Goal: Task Accomplishment & Management: Manage account settings

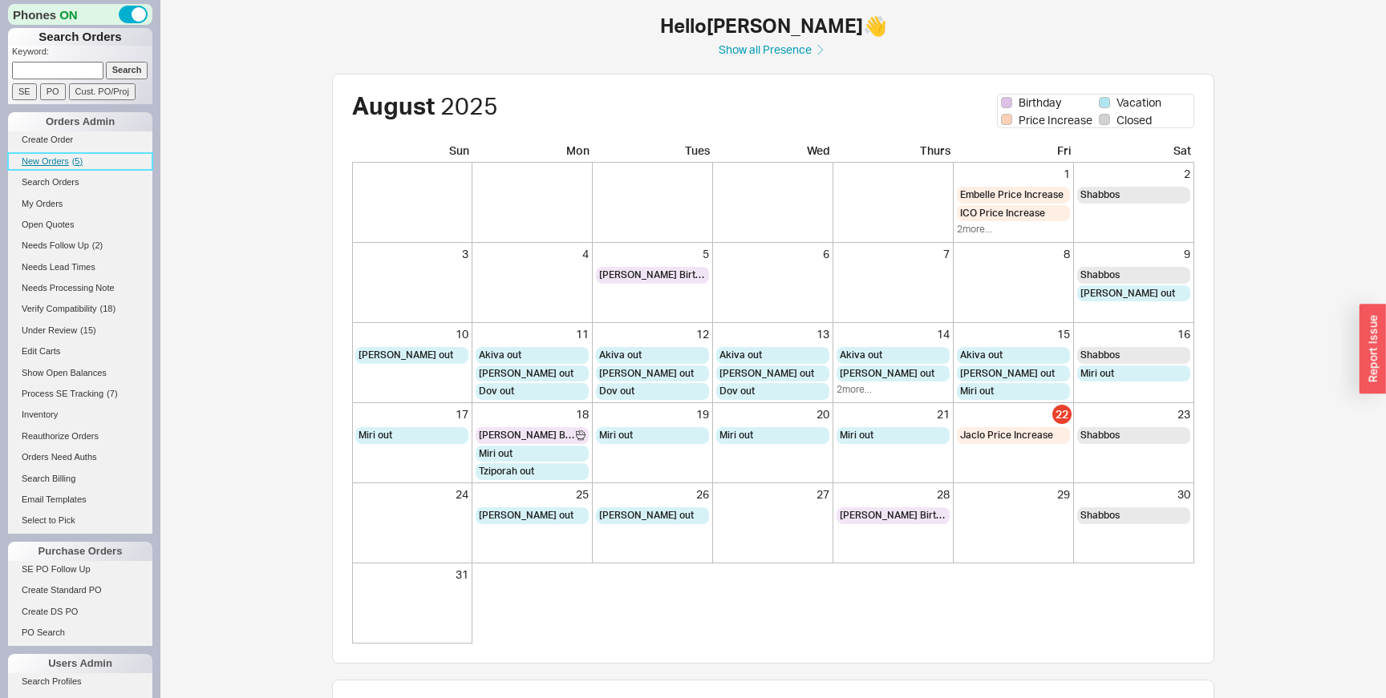
click at [49, 164] on span "New Orders" at bounding box center [45, 161] width 47 height 10
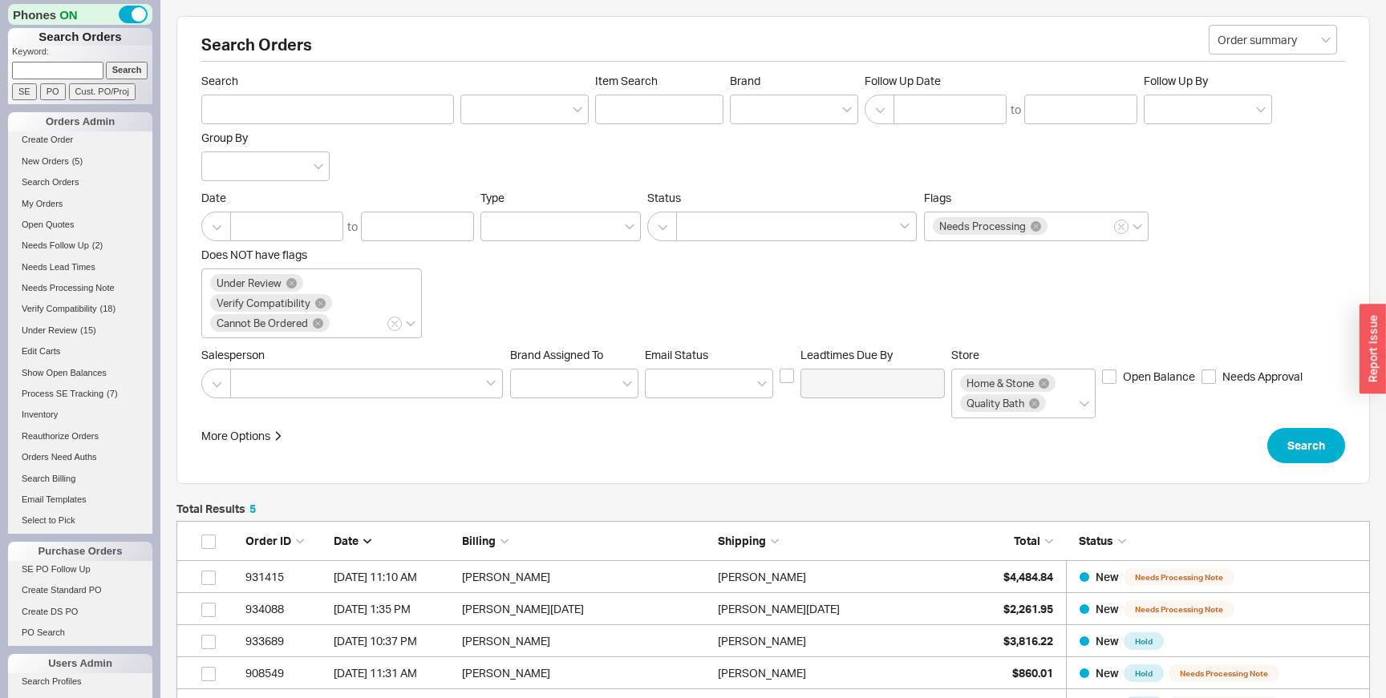
scroll to position [233, 1193]
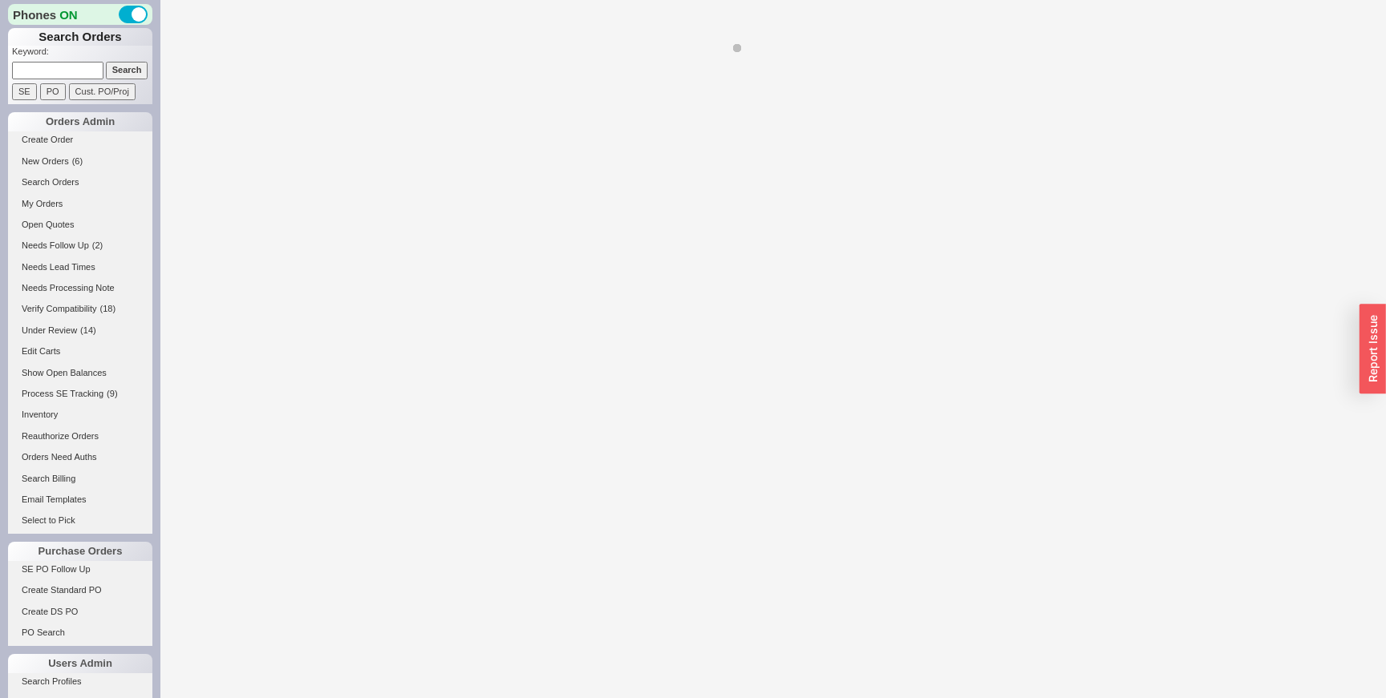
select select "LOW"
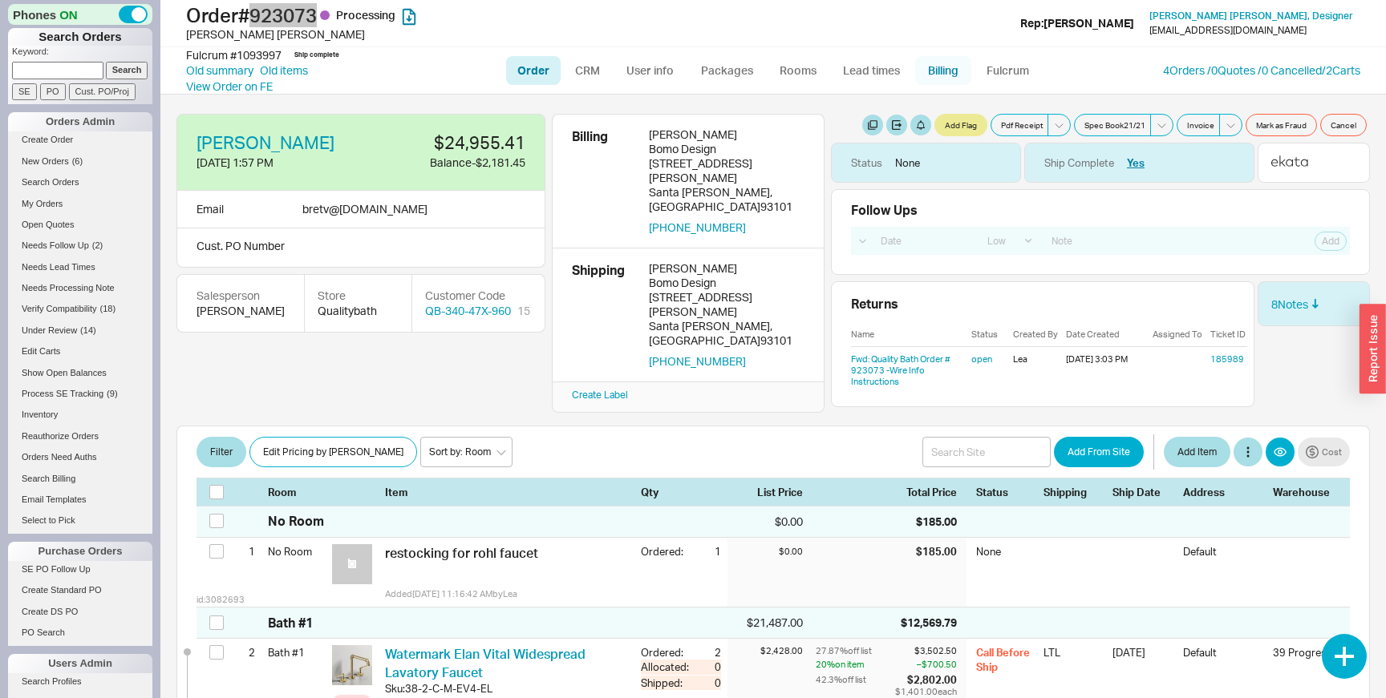
click at [948, 65] on link "Billing" at bounding box center [943, 70] width 56 height 29
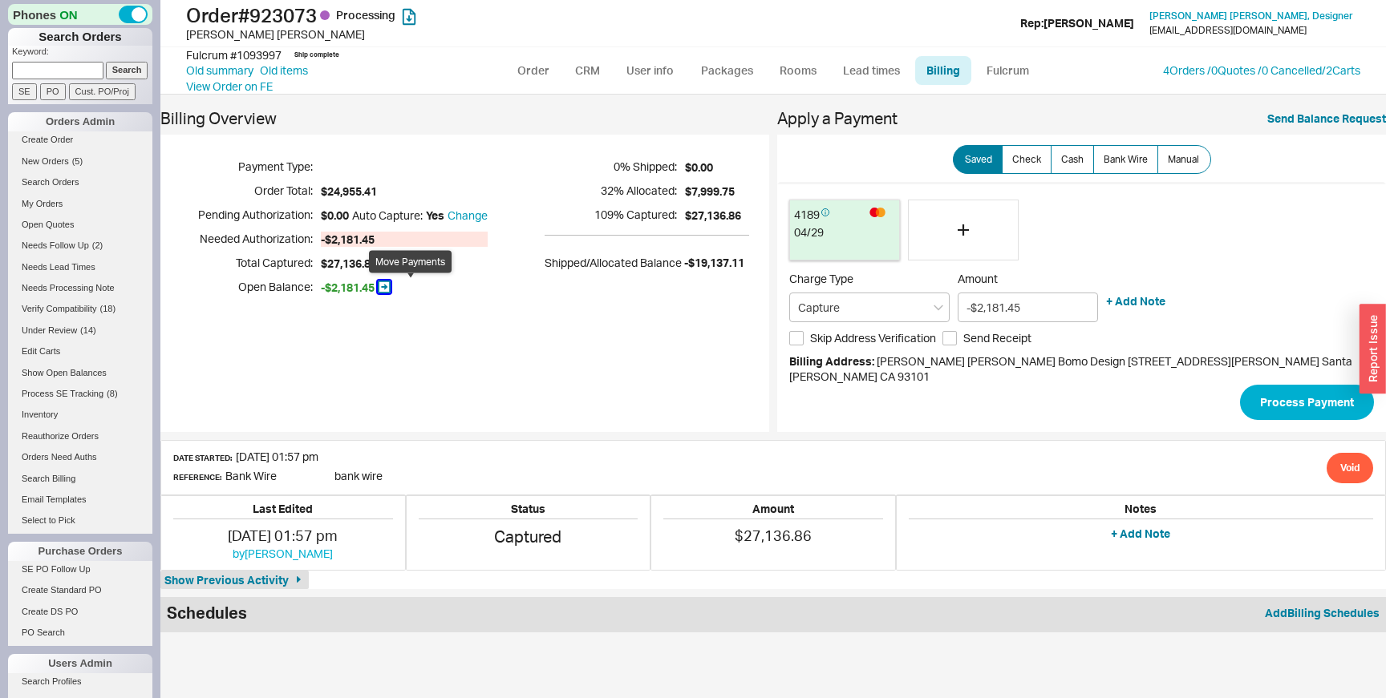
click at [390, 283] on icon "button" at bounding box center [384, 287] width 13 height 13
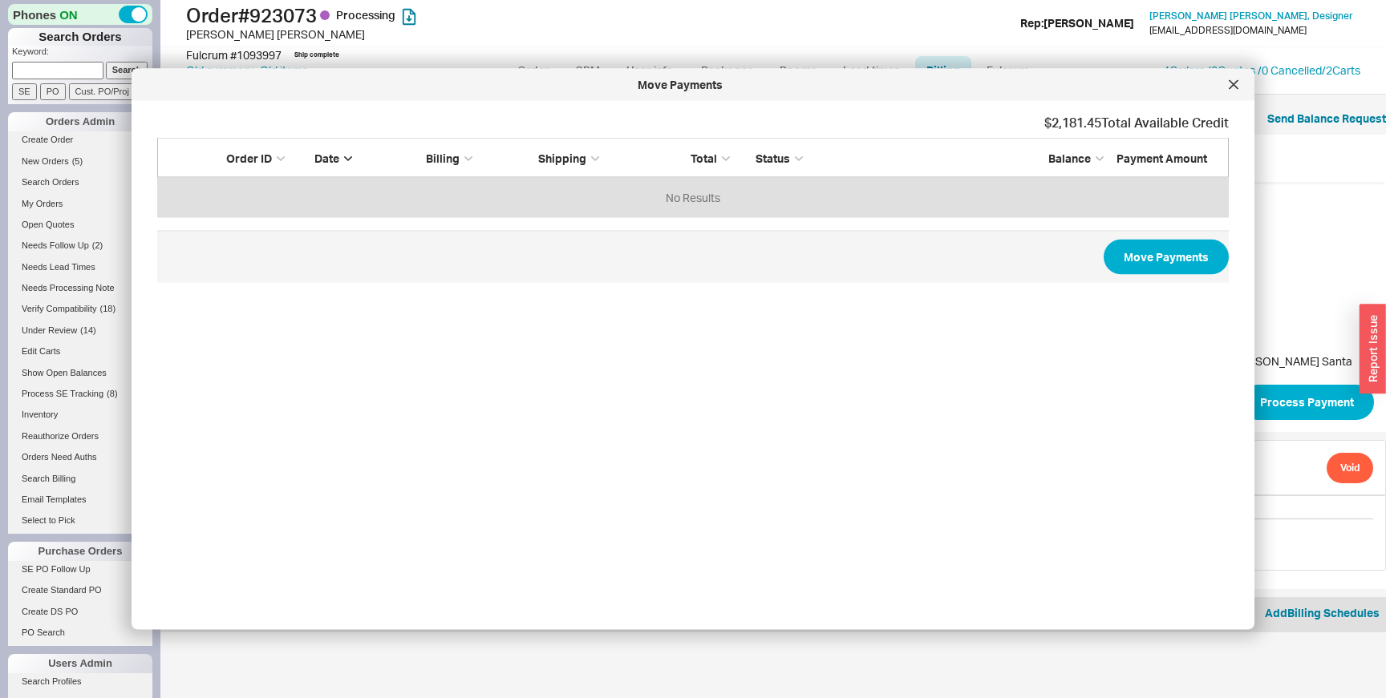
scroll to position [79, 1071]
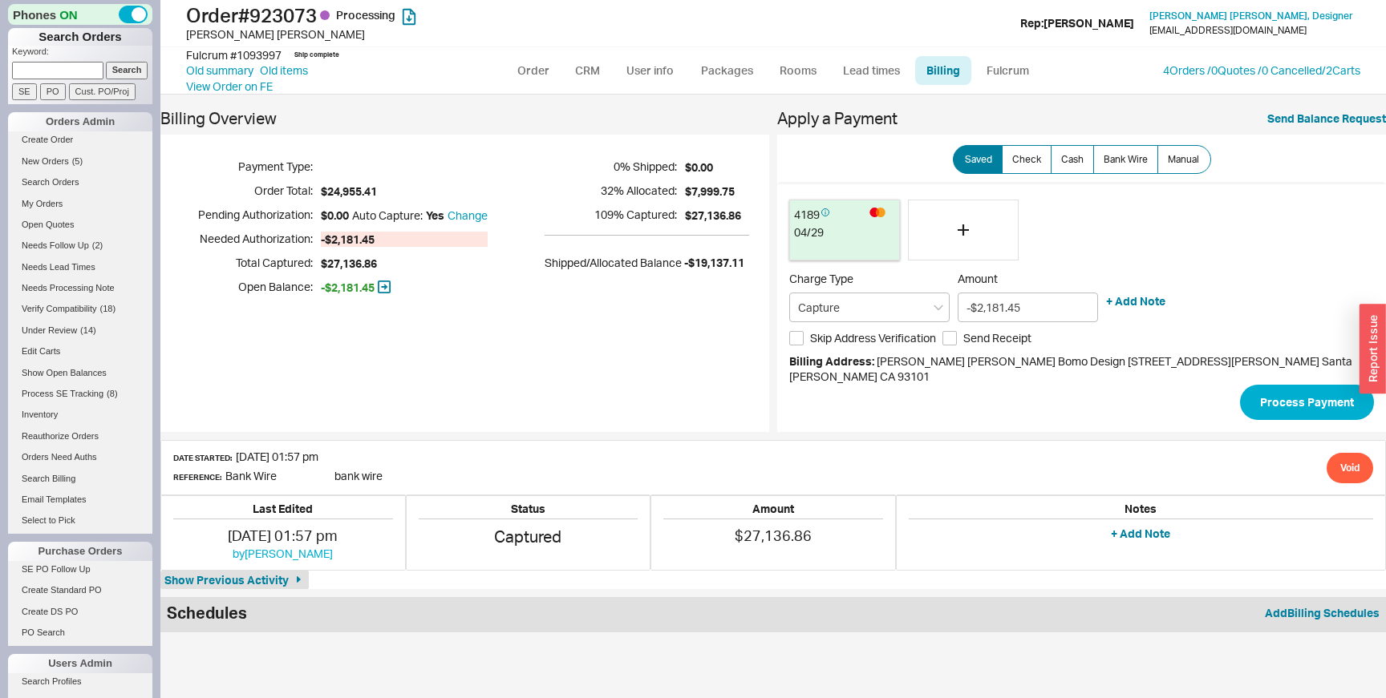
click at [357, 289] on span "-$2,181.45" at bounding box center [348, 288] width 54 height 16
copy span "2,181.45"
click at [390, 286] on icon "button" at bounding box center [384, 287] width 13 height 13
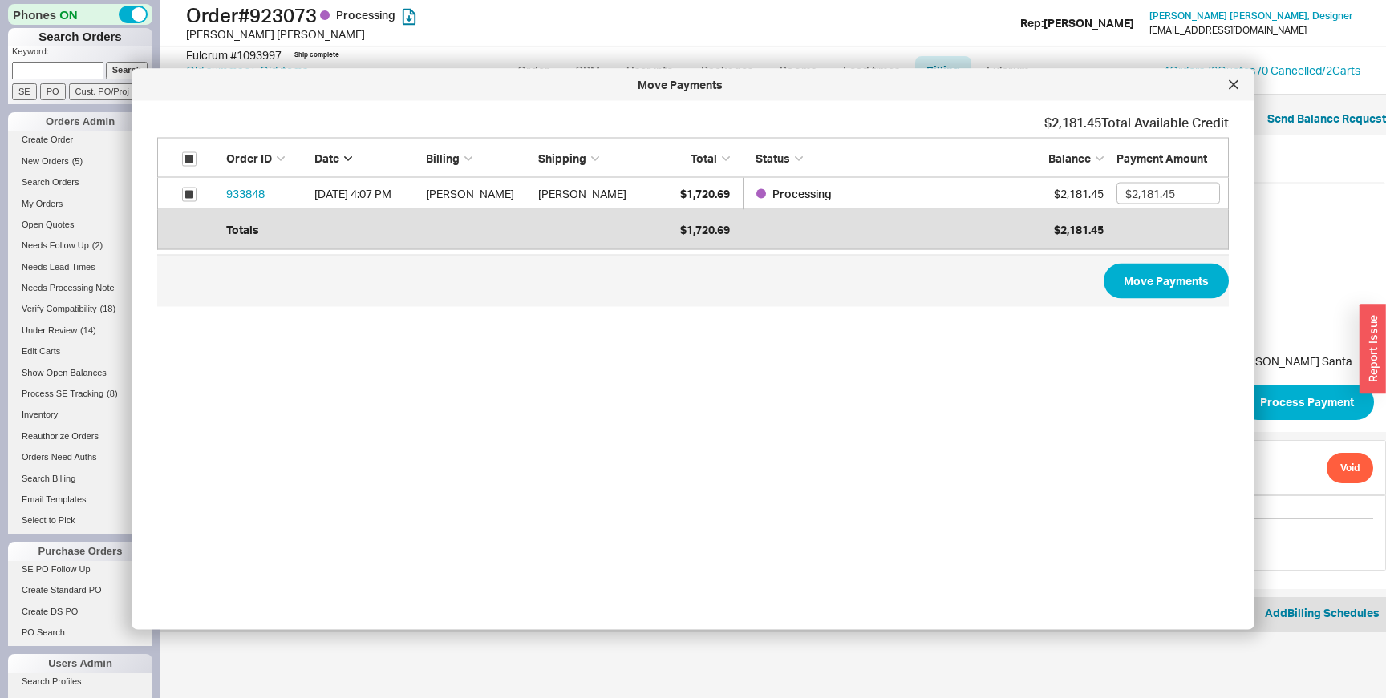
scroll to position [104, 1071]
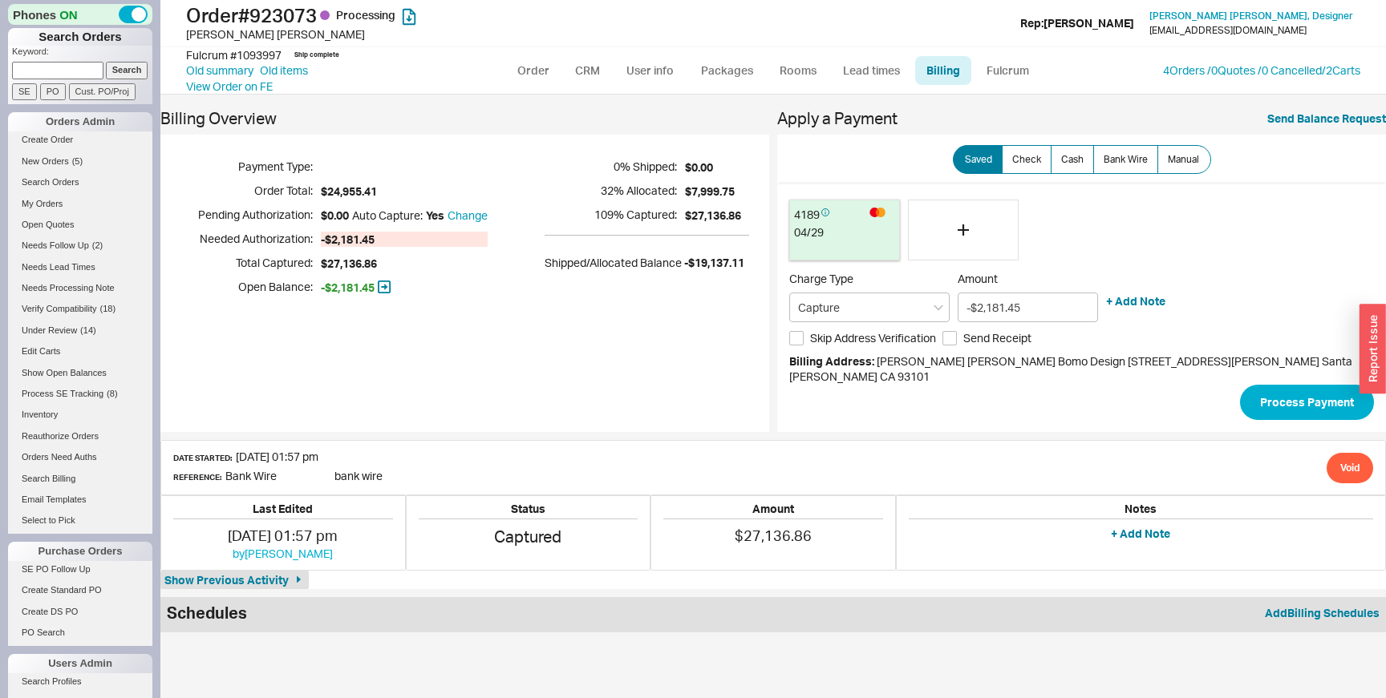
click at [491, 397] on div "Billing Overview Payment Type: Order Total: $24,955.41 Pending Authorization: $…" at bounding box center [464, 271] width 609 height 321
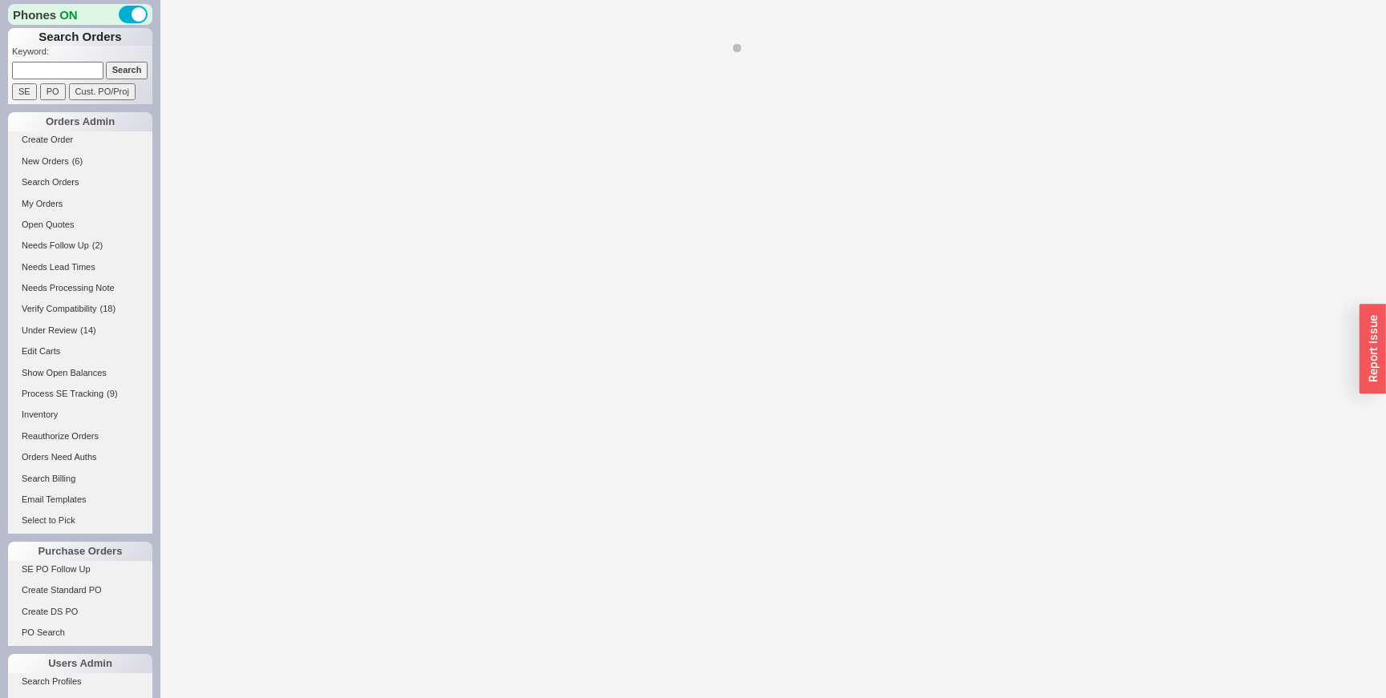
select select "LOW"
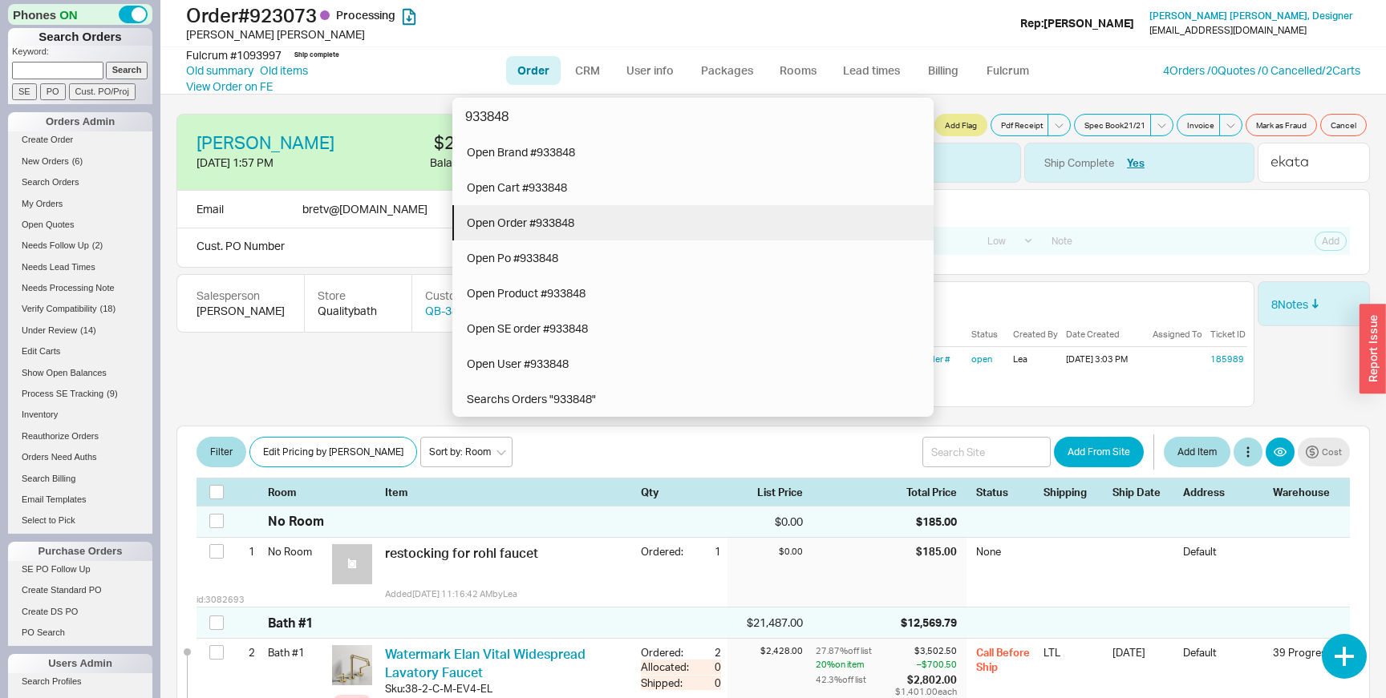
type input "933848"
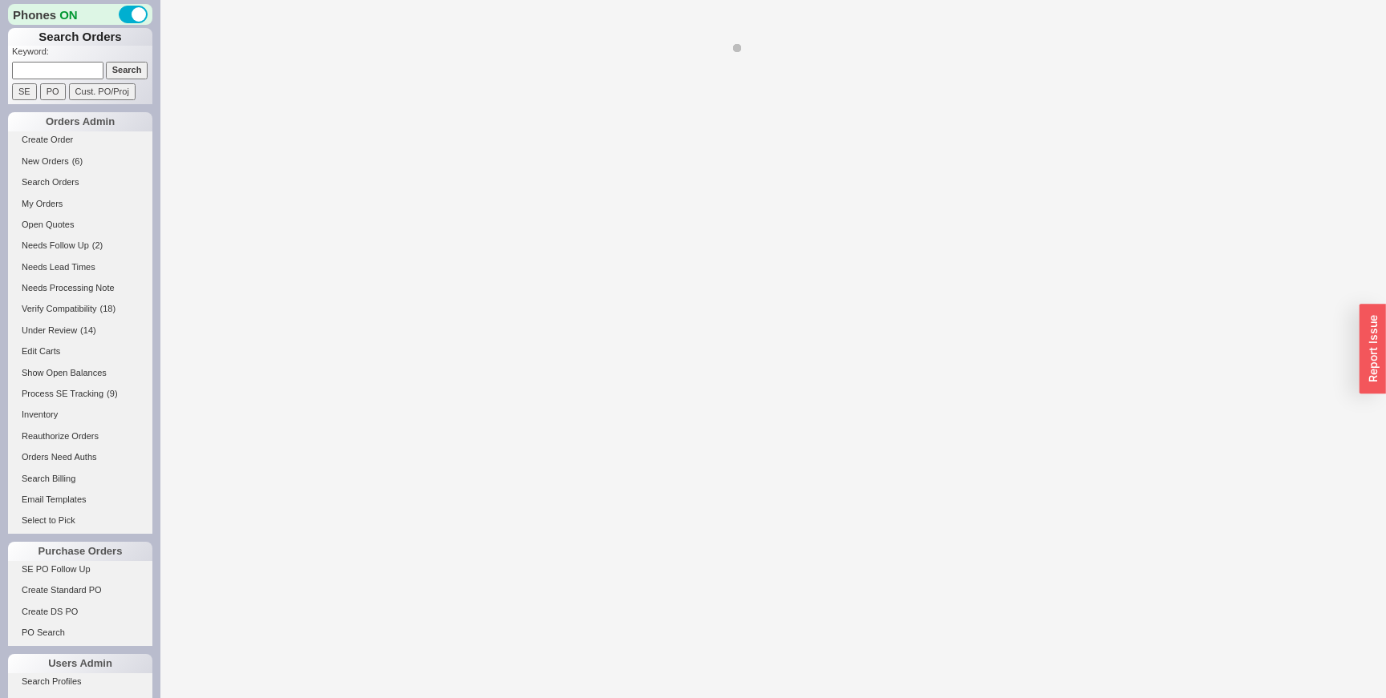
select select "LOW"
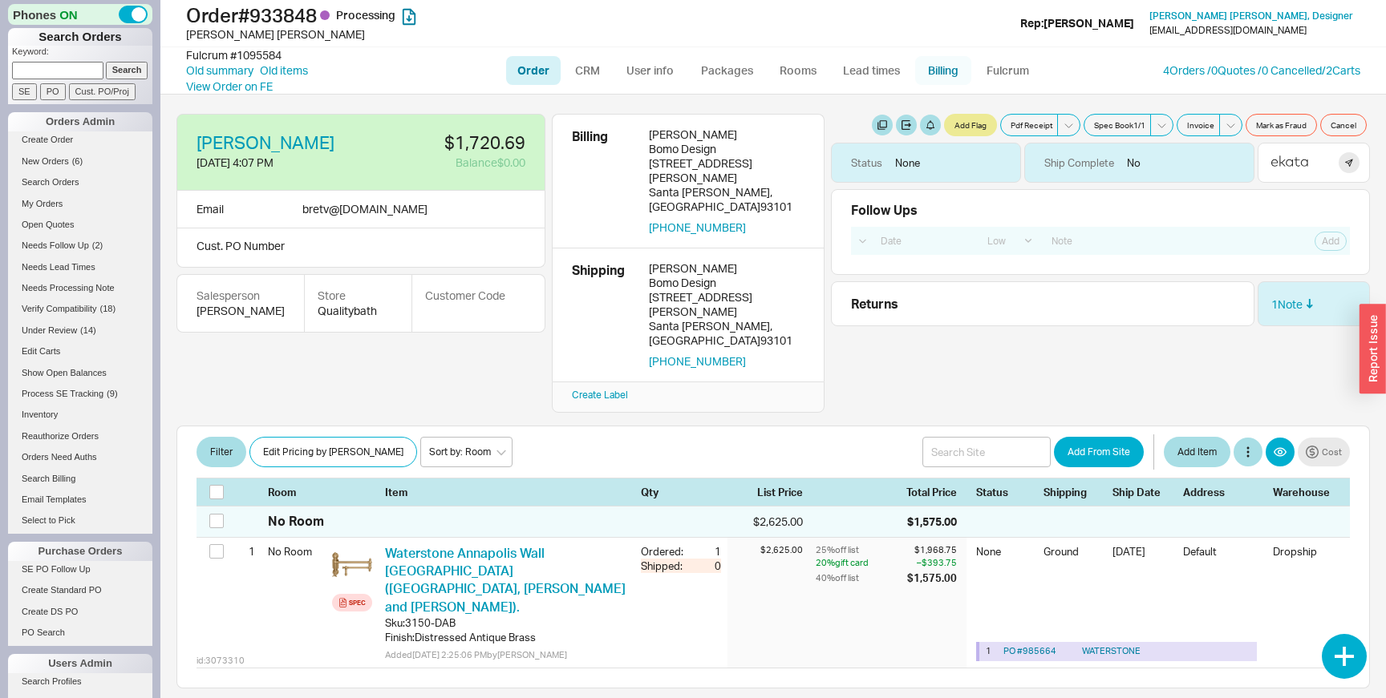
click at [934, 66] on link "Billing" at bounding box center [943, 70] width 56 height 29
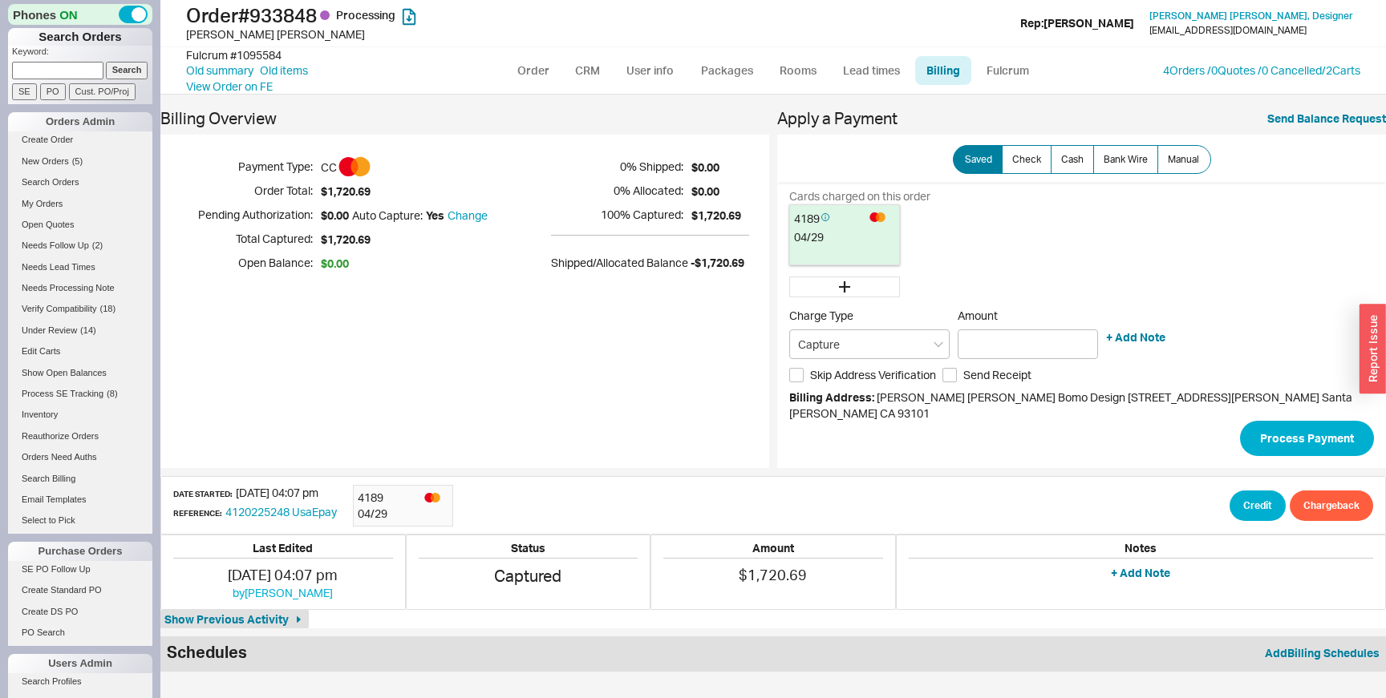
click at [614, 366] on div "Billing Overview Payment Type: CC Order Total: $1,720.69 Pending Authorization:…" at bounding box center [464, 290] width 609 height 358
click at [1168, 160] on span "Manual" at bounding box center [1182, 159] width 31 height 13
click at [0, 0] on input "Manual" at bounding box center [0, 0] width 0 height 0
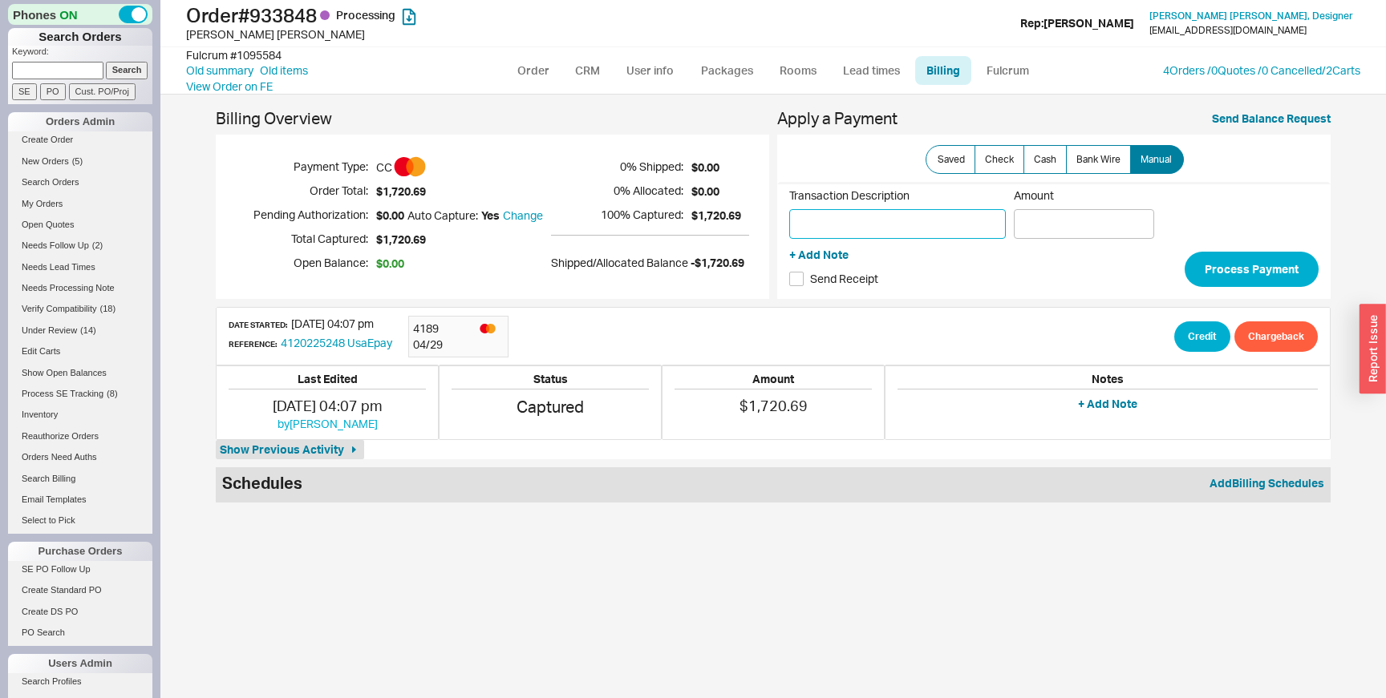
click at [928, 226] on input "Transaction Description" at bounding box center [897, 224] width 216 height 30
type input "Test"
click at [1075, 221] on input "Amount" at bounding box center [1083, 224] width 140 height 30
paste input "$2,181.45"
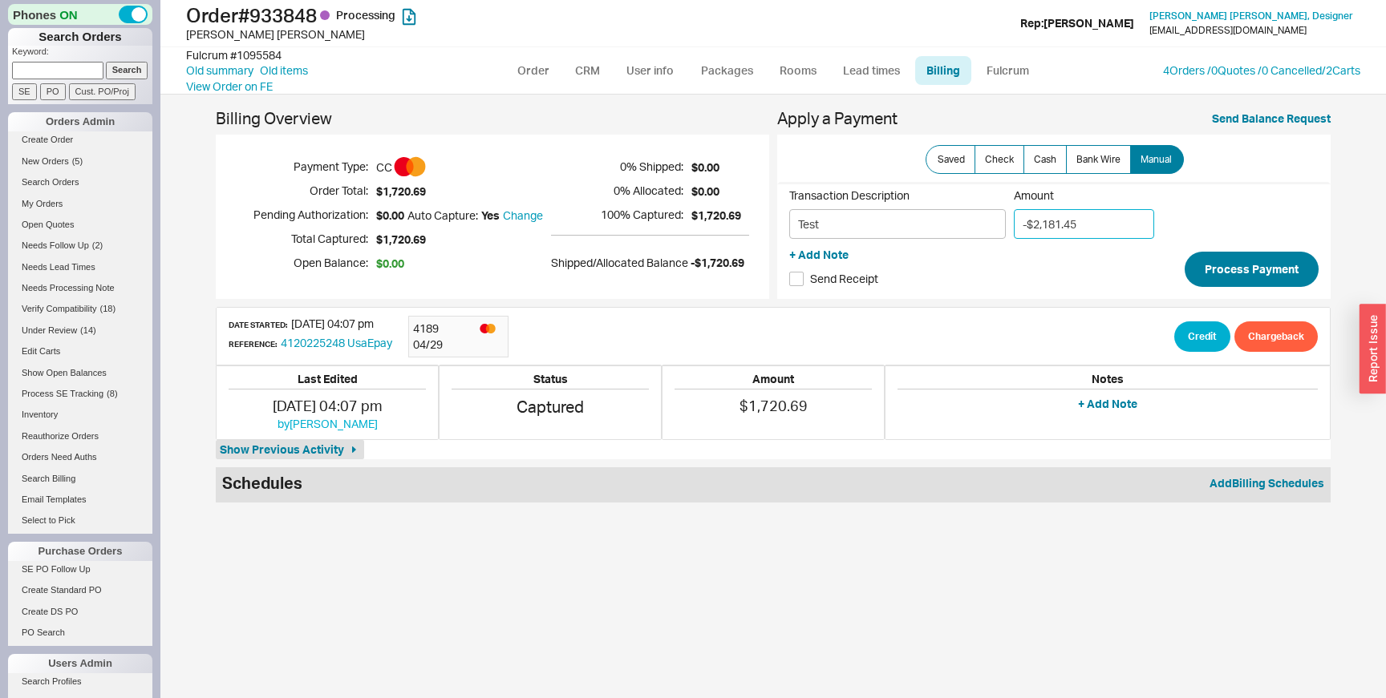
type input "-$2,181.45"
click at [1268, 281] on button "Process Payment" at bounding box center [1251, 269] width 134 height 35
type input "$2,181.45"
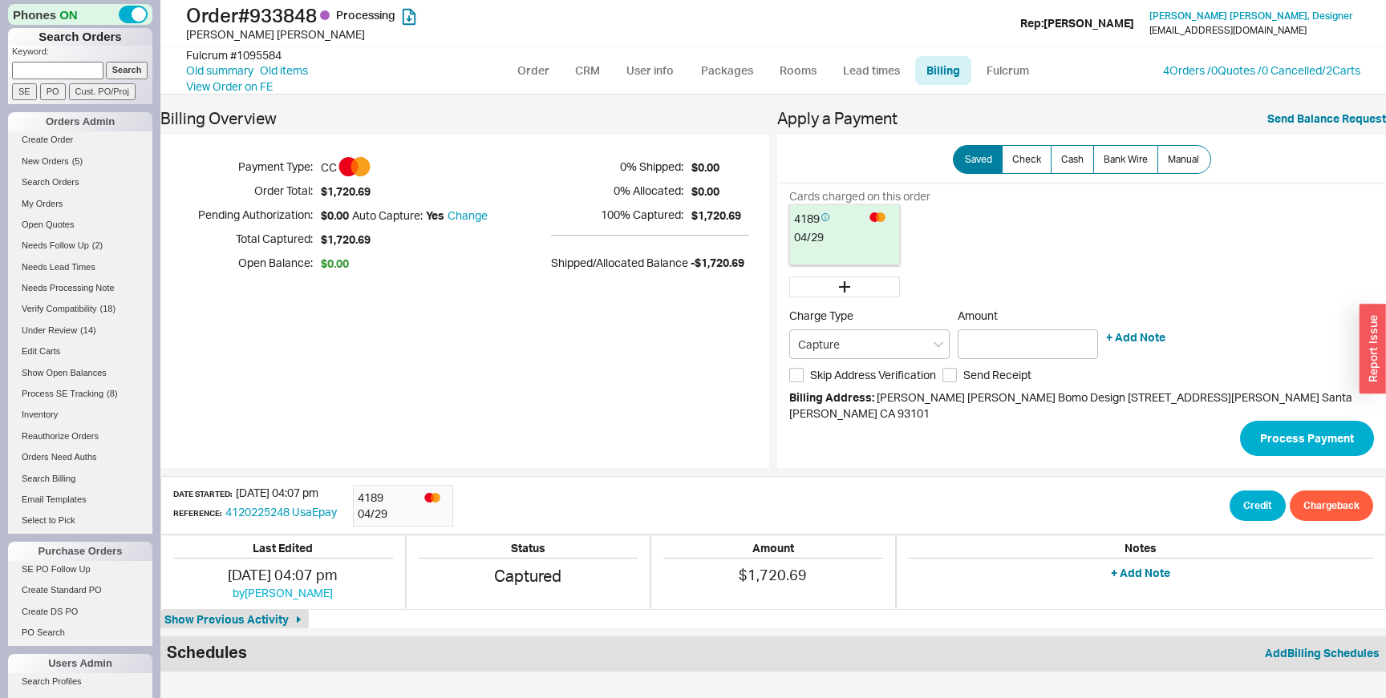
click at [389, 249] on div "Payment Type: CC Order Total: $1,720.69 Pending Authorization: $0.00 Auto Captu…" at bounding box center [333, 215] width 307 height 120
click at [382, 248] on div "Payment Type: CC Order Total: $1,720.69 Pending Authorization: $0.00 Auto Captu…" at bounding box center [333, 215] width 307 height 120
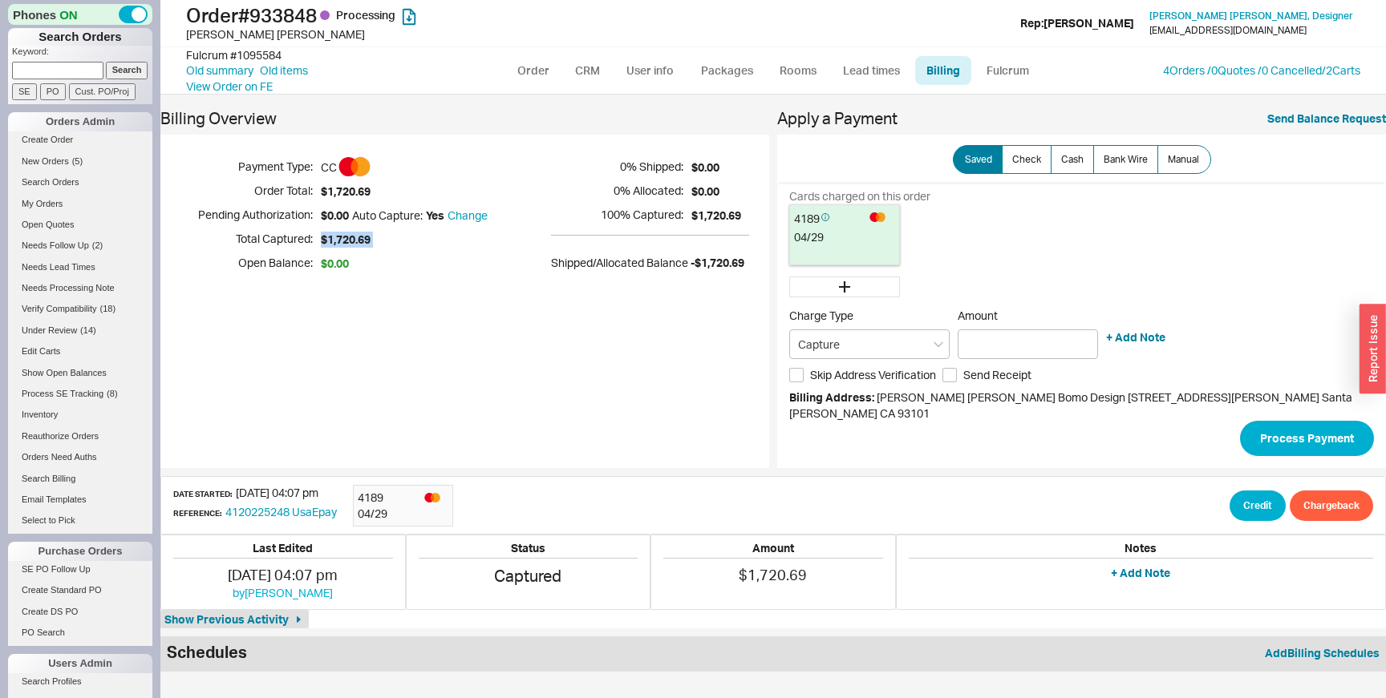
copy span "$1,720.69"
click at [1216, 69] on link "4 Orders / 0 Quotes / 0 Cancelled" at bounding box center [1242, 70] width 159 height 14
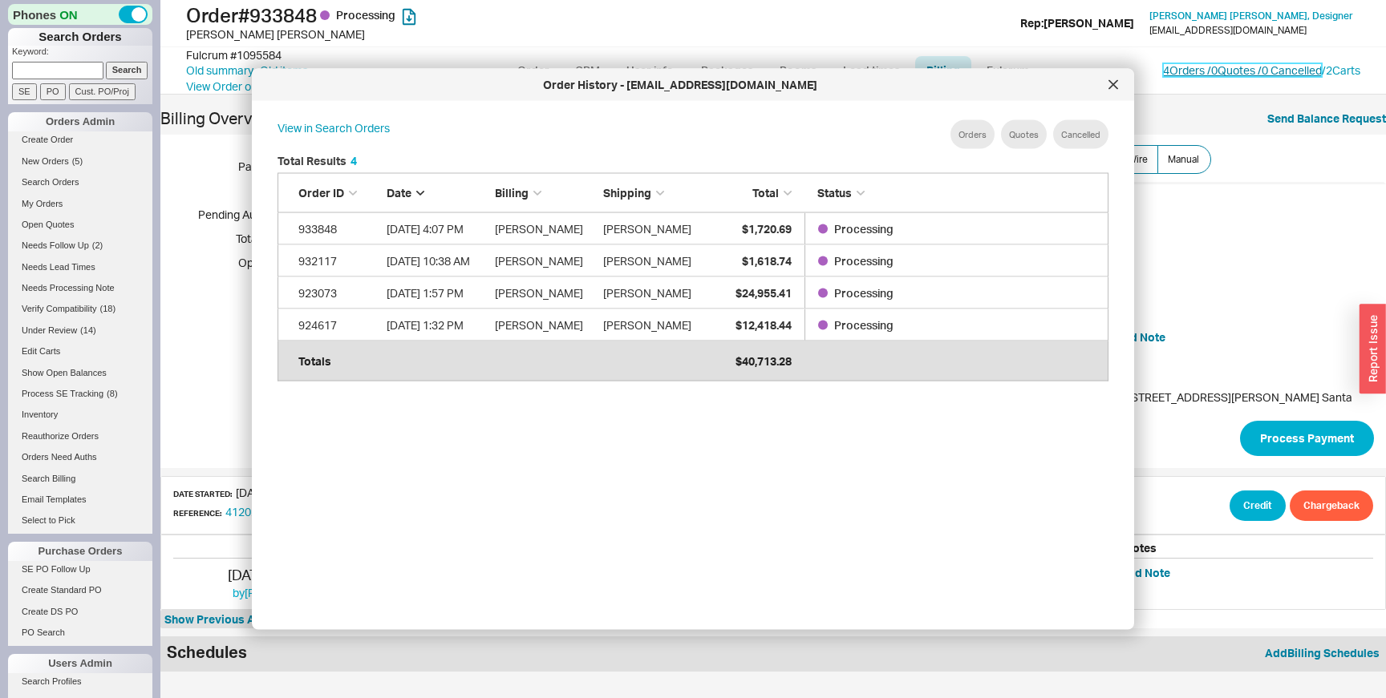
scroll to position [491, 856]
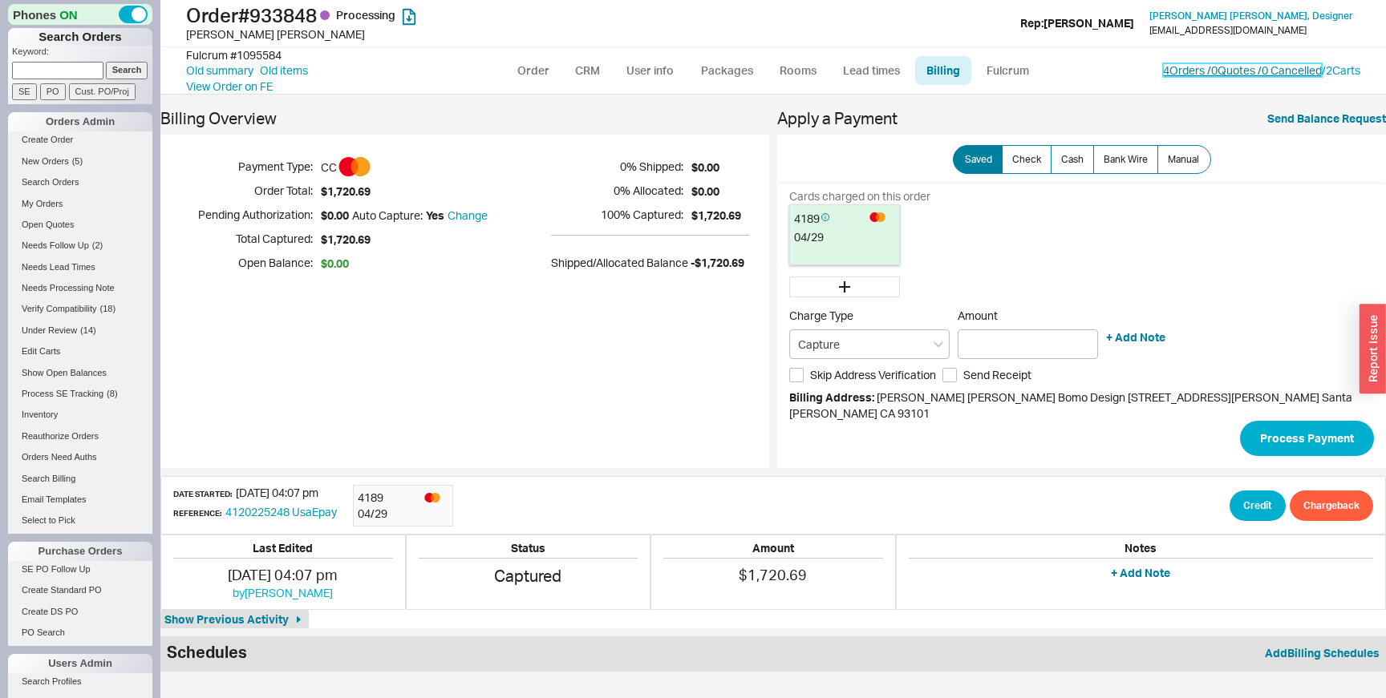
click at [1207, 66] on link "4 Orders / 0 Quotes / 0 Cancelled" at bounding box center [1242, 70] width 159 height 14
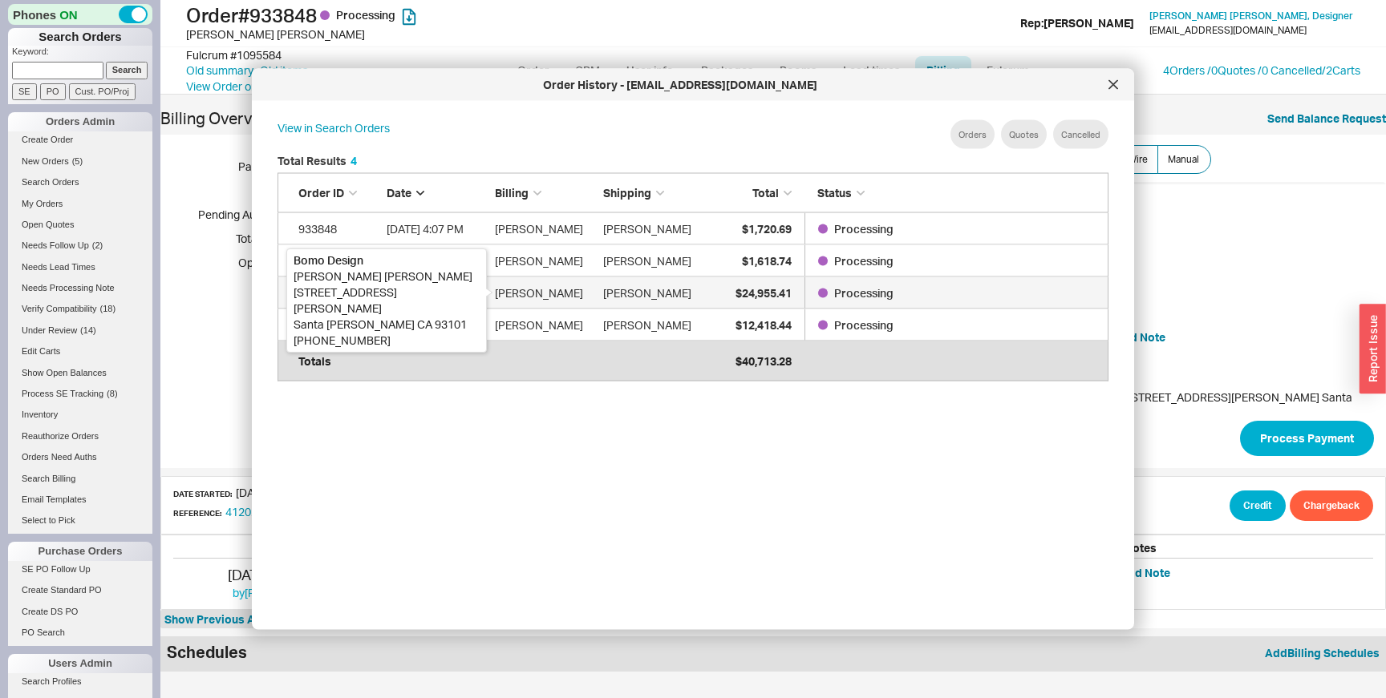
click at [559, 285] on div "[PERSON_NAME]" at bounding box center [545, 293] width 100 height 32
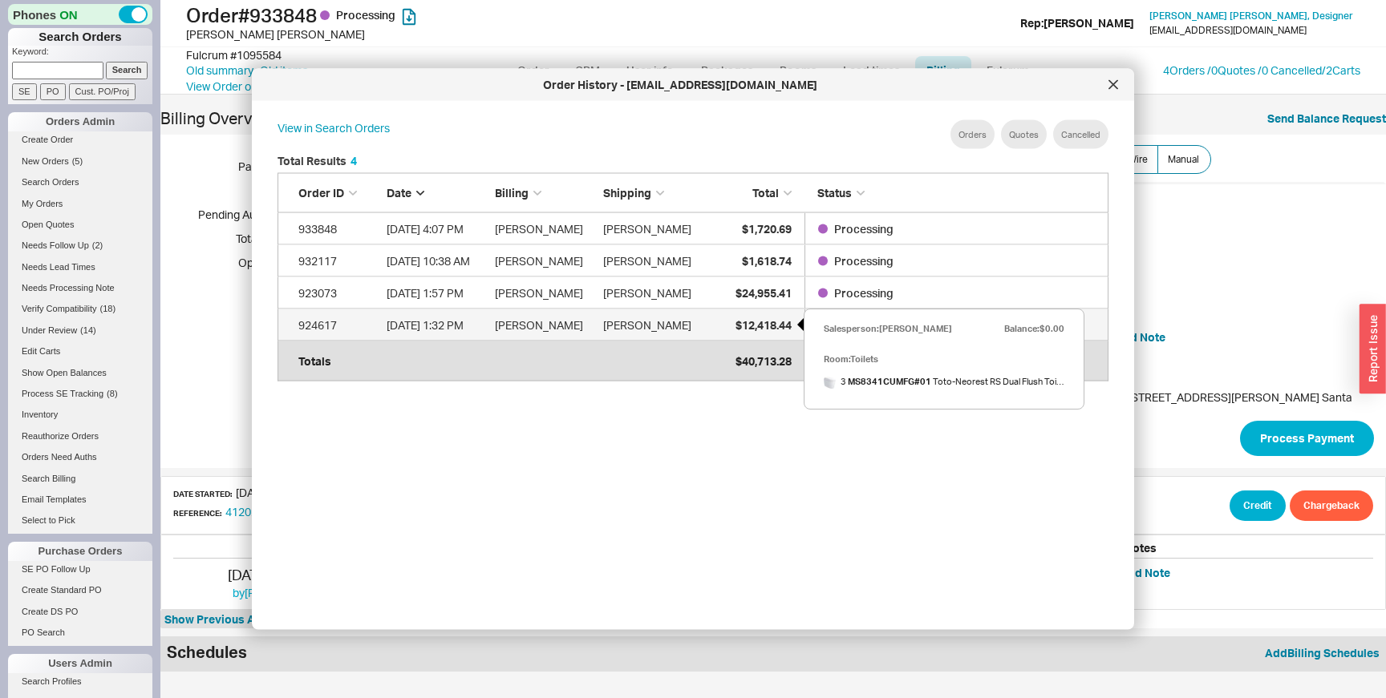
click at [777, 317] on div "$12,418.44" at bounding box center [751, 325] width 80 height 32
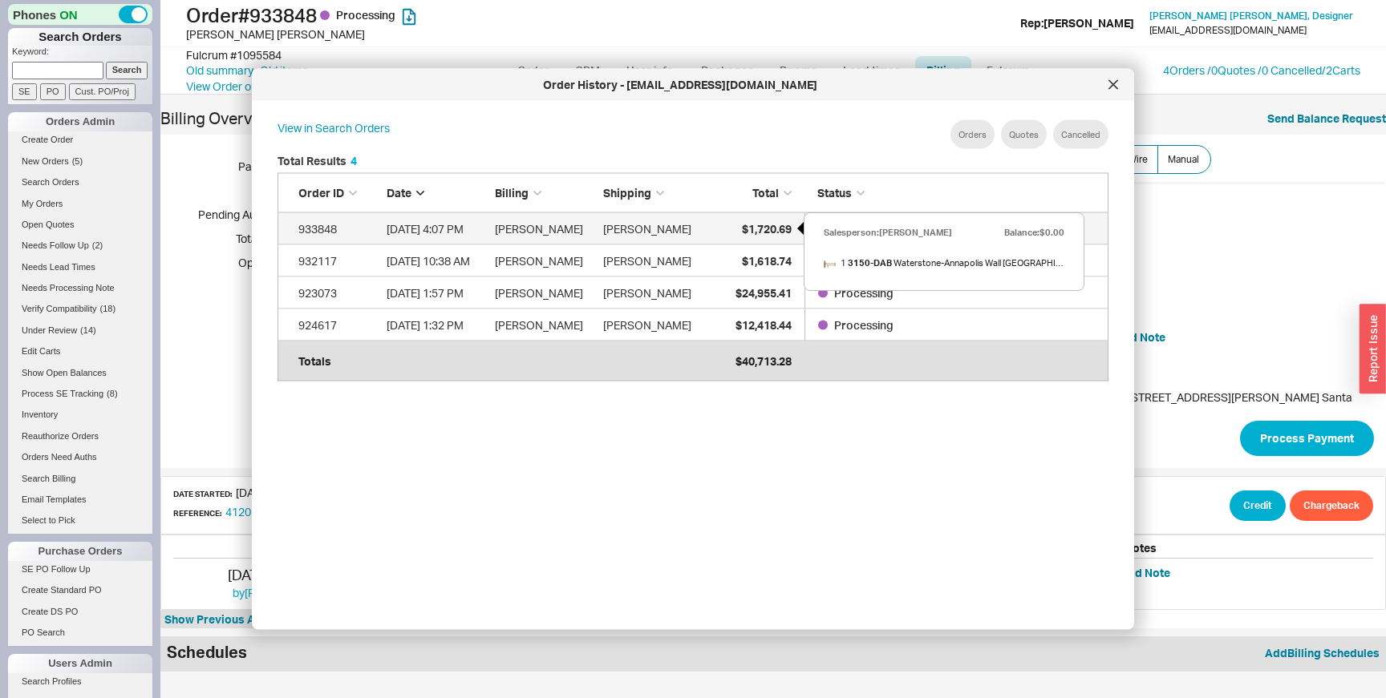
click at [763, 241] on div "$1,720.69" at bounding box center [751, 228] width 80 height 32
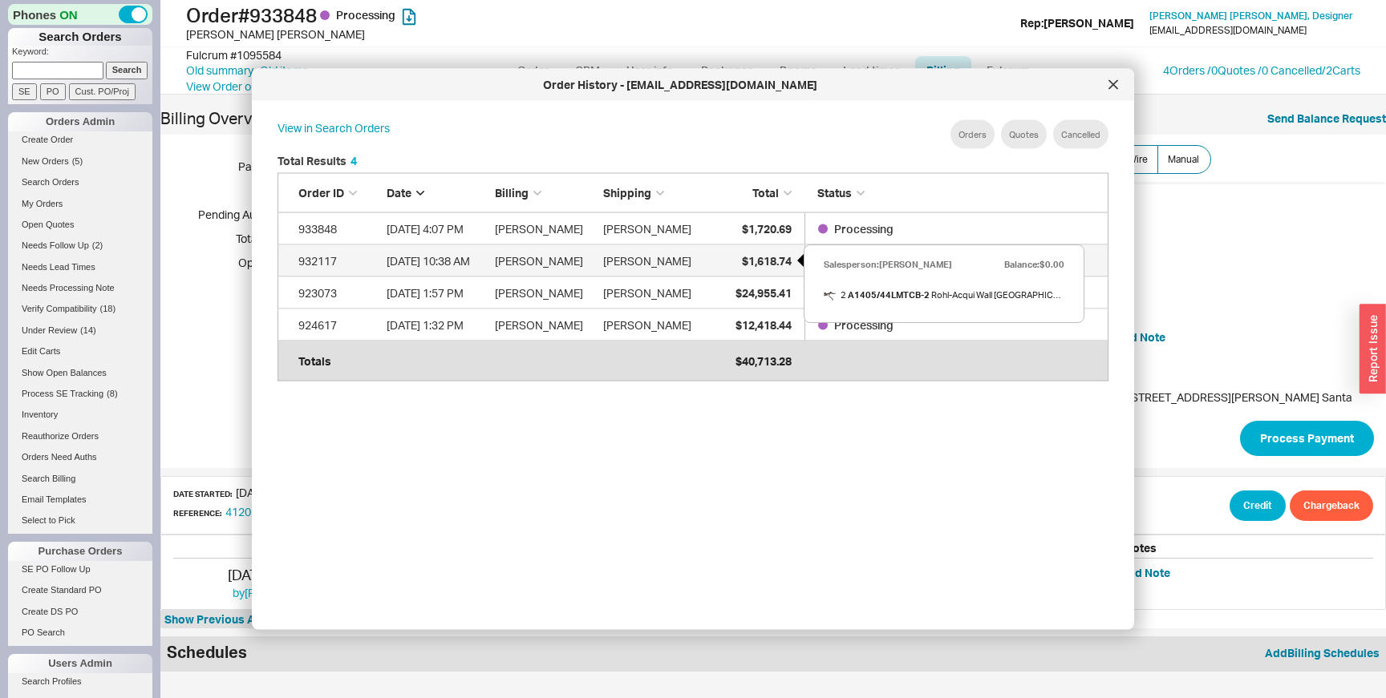
click at [773, 255] on span "$1,618.74" at bounding box center [767, 260] width 50 height 14
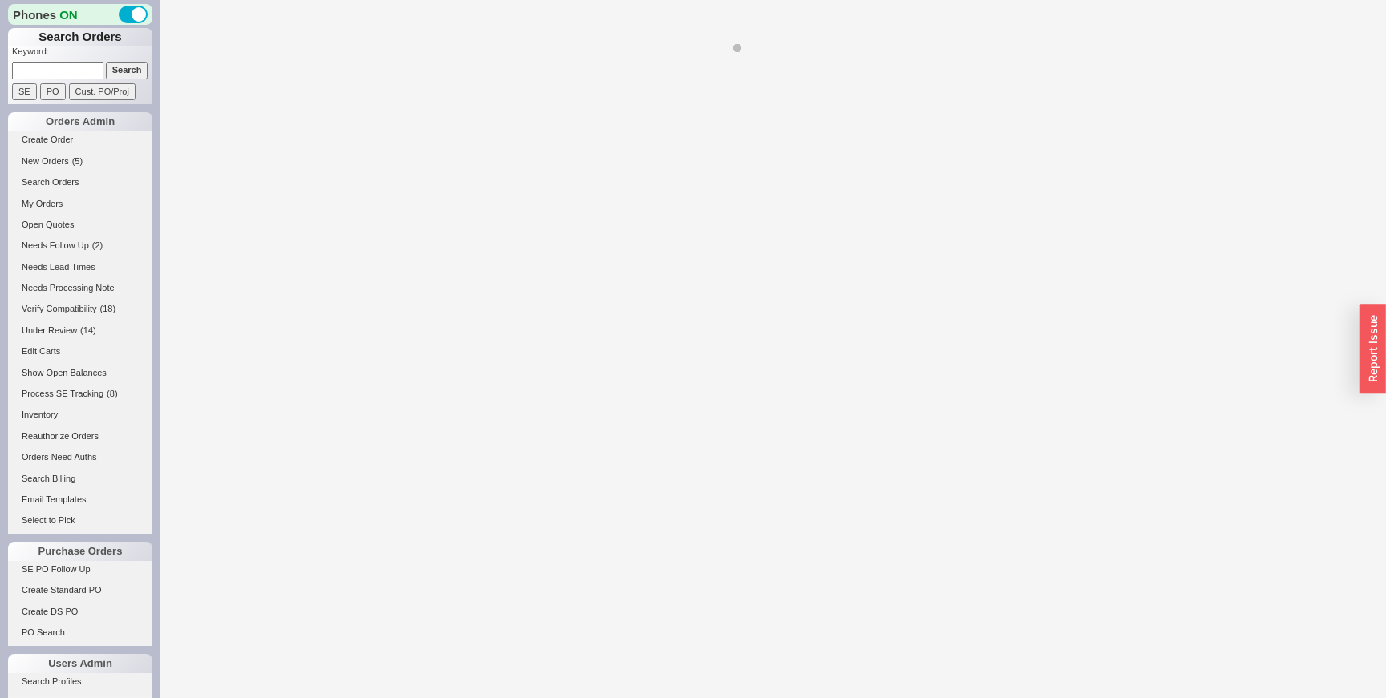
select select "LOW"
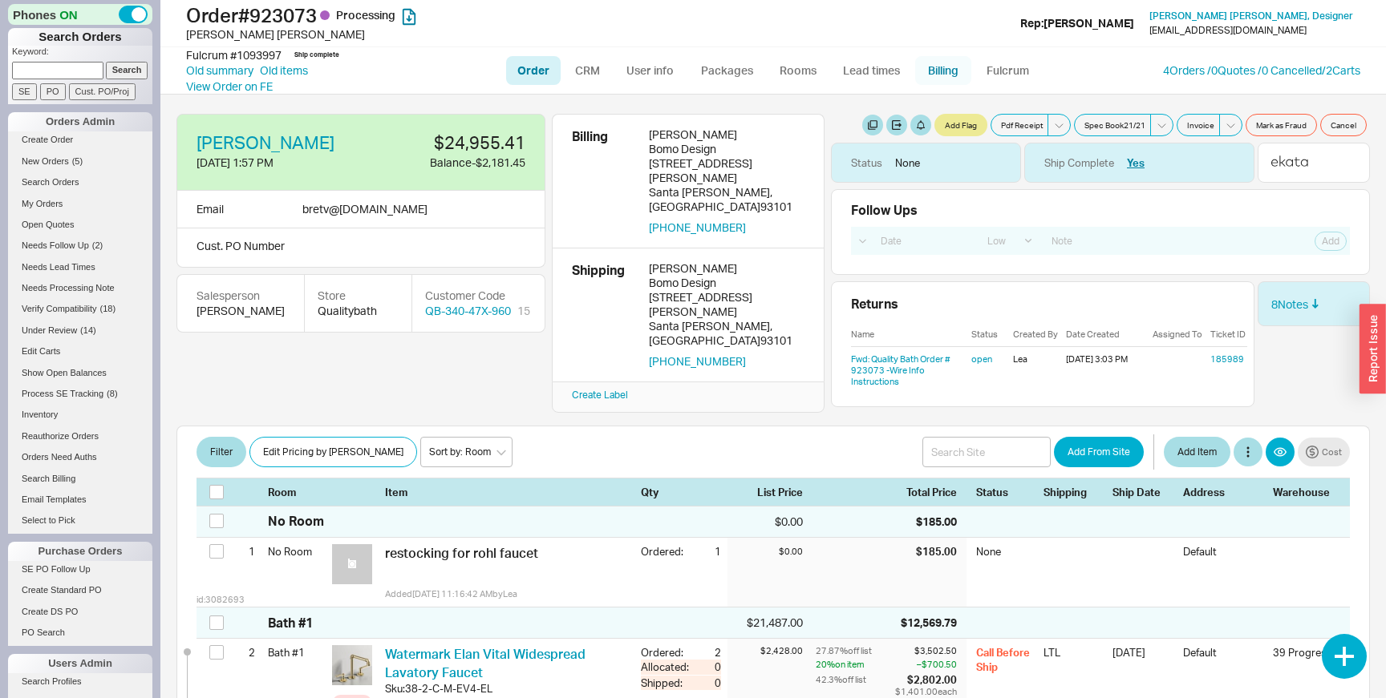
click at [931, 73] on link "Billing" at bounding box center [943, 70] width 56 height 29
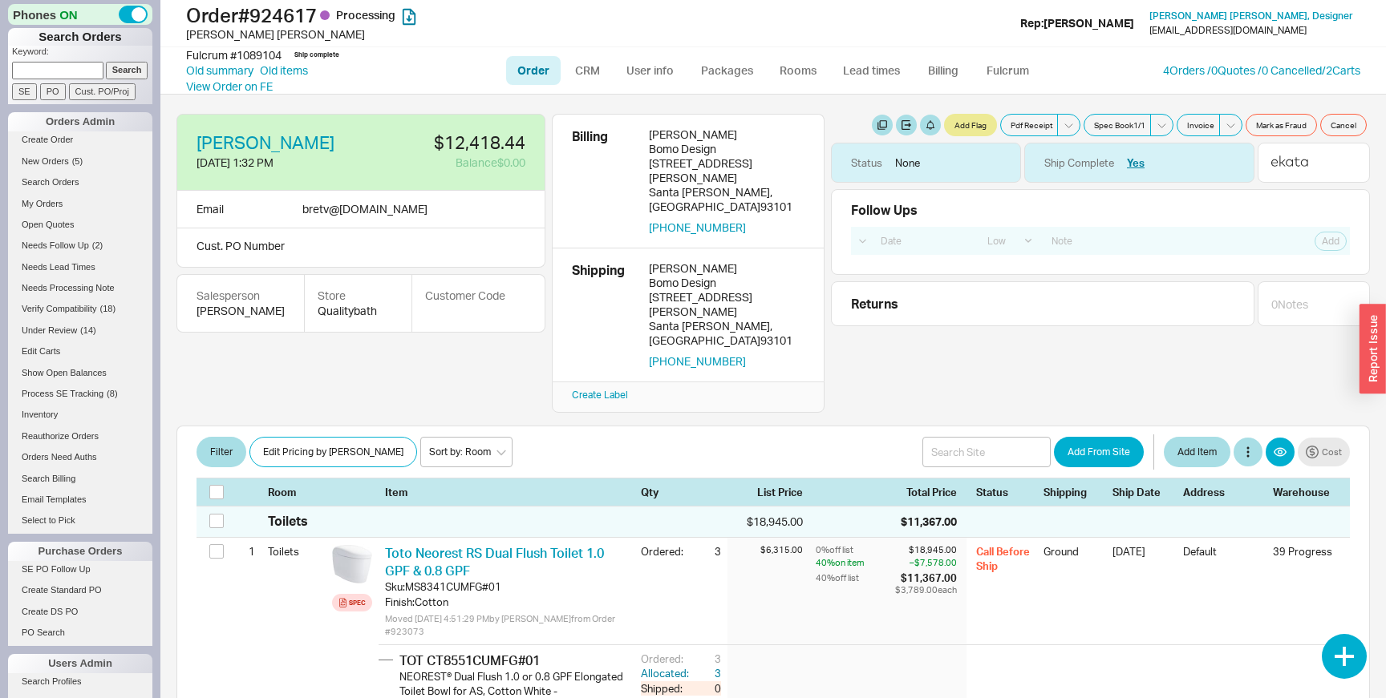
select select "LOW"
click at [949, 63] on link "Billing" at bounding box center [943, 70] width 56 height 29
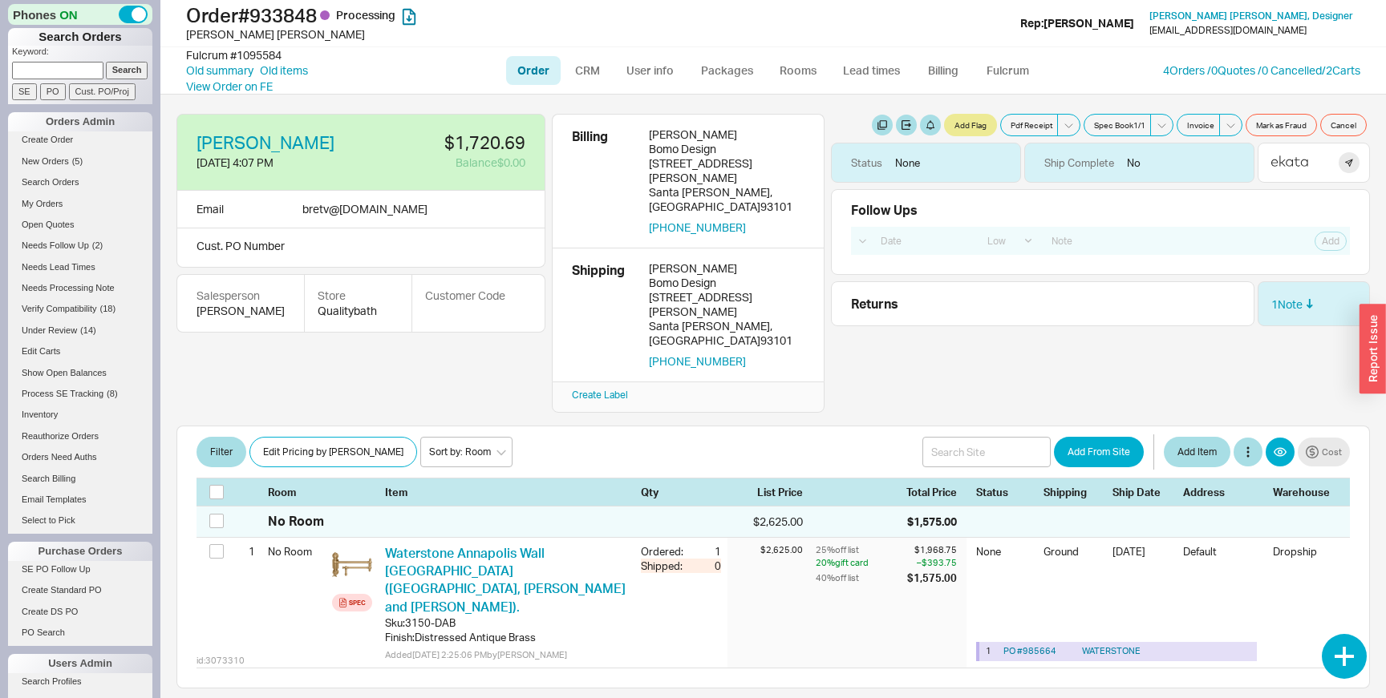
select select "LOW"
click at [949, 63] on link "Billing" at bounding box center [943, 70] width 56 height 29
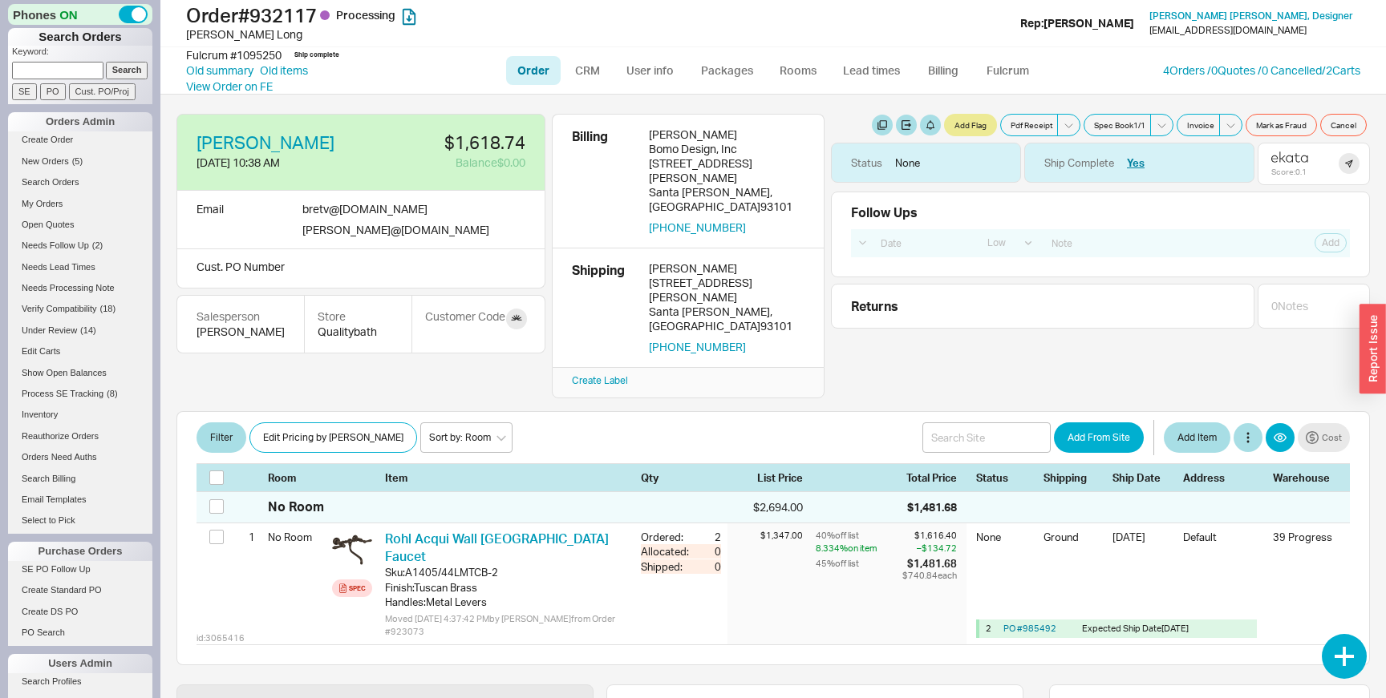
select select "LOW"
click at [949, 63] on link "Billing" at bounding box center [943, 70] width 56 height 29
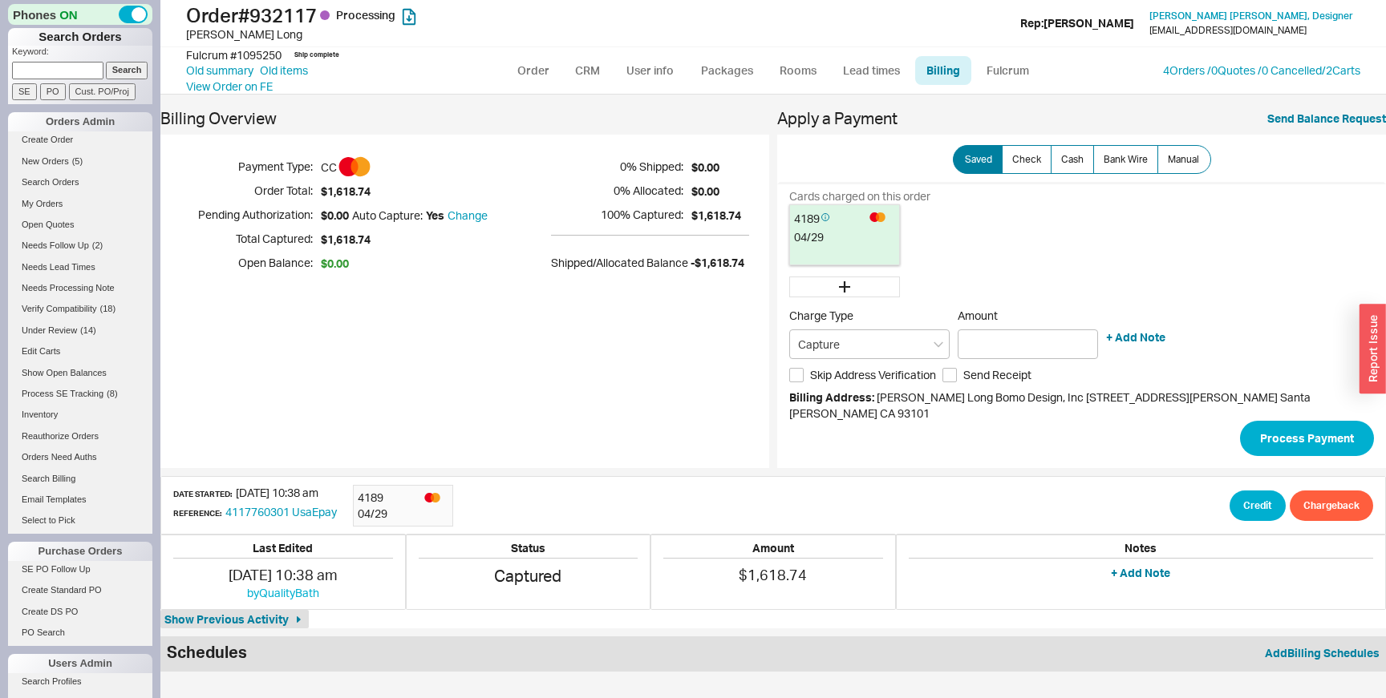
click at [358, 239] on span "$1,618.74" at bounding box center [404, 240] width 167 height 16
copy span "1,618.74"
click at [366, 233] on span "$1,720.69" at bounding box center [404, 240] width 167 height 16
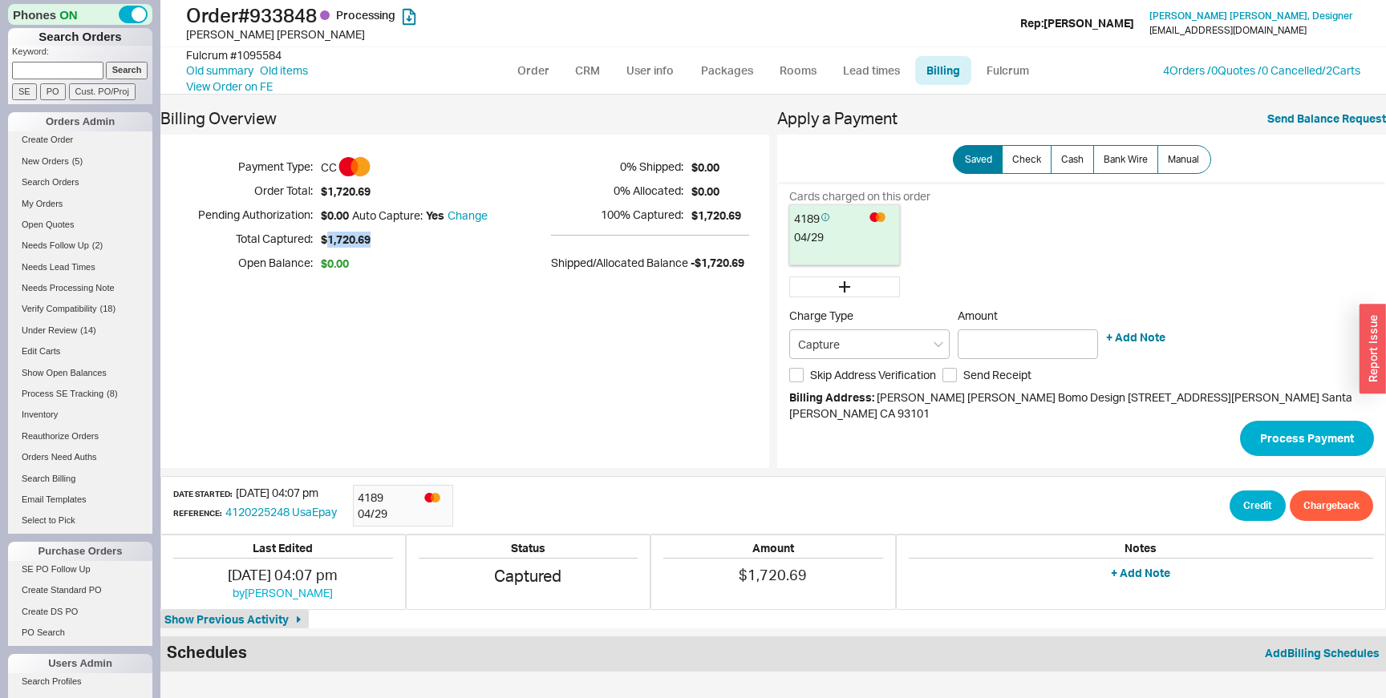
copy span "1,720.69"
